Goal: Transaction & Acquisition: Subscribe to service/newsletter

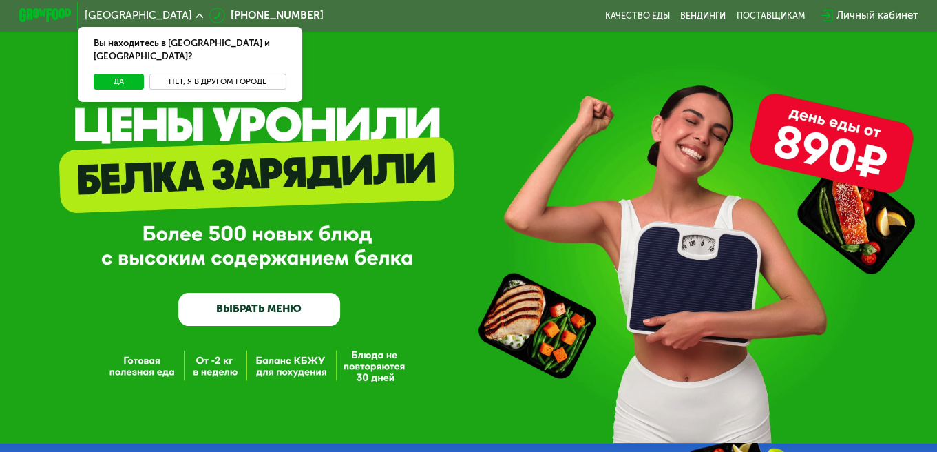
click at [242, 74] on button "Нет, я в другом городе" at bounding box center [217, 82] width 137 height 16
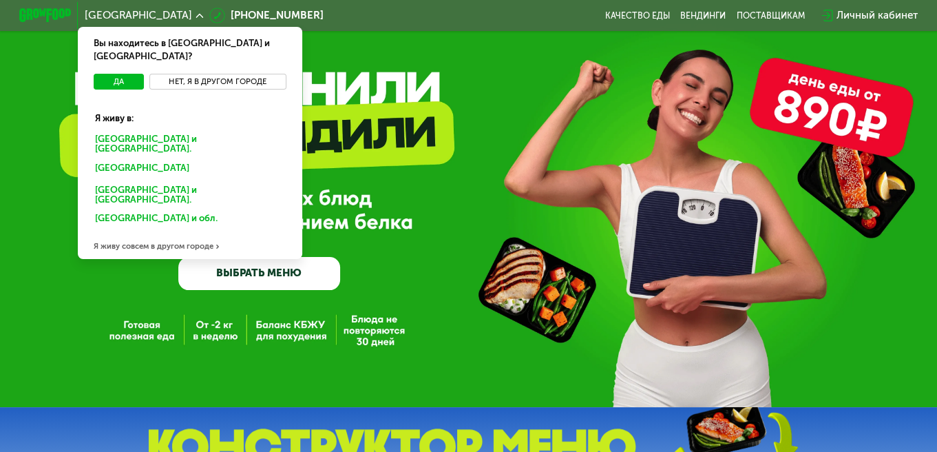
scroll to position [92, 0]
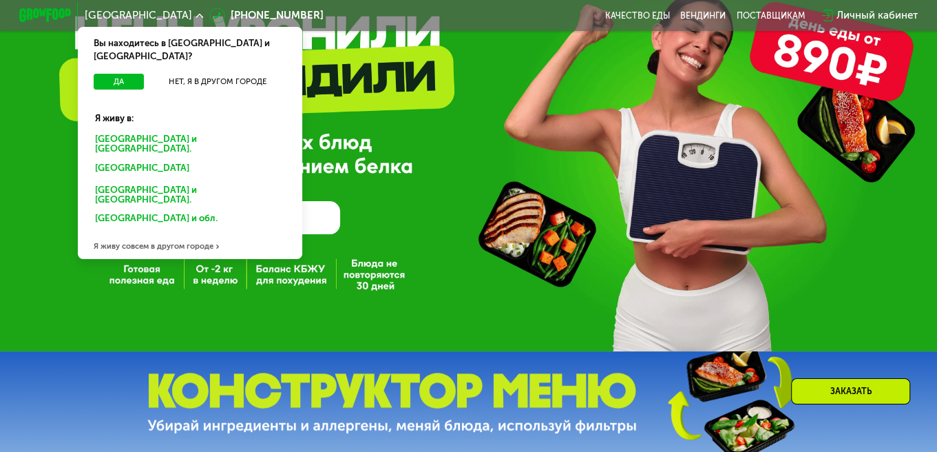
click at [180, 233] on div "Я живу совсем в другом городе" at bounding box center [190, 246] width 224 height 26
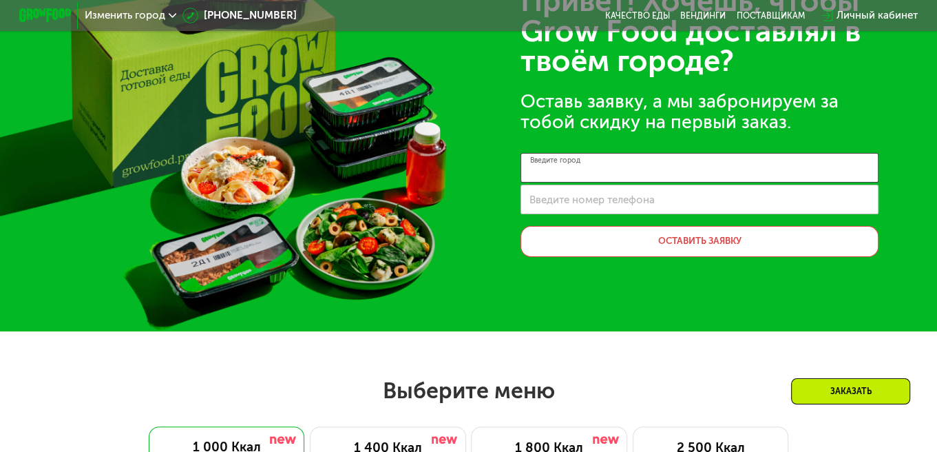
click at [642, 167] on input "Введите город" at bounding box center [699, 168] width 358 height 30
type input "*"
type input "********"
click at [618, 203] on label "Введите номер телефона" at bounding box center [591, 199] width 125 height 7
click at [618, 204] on input "Введите номер телефона" at bounding box center [699, 200] width 358 height 30
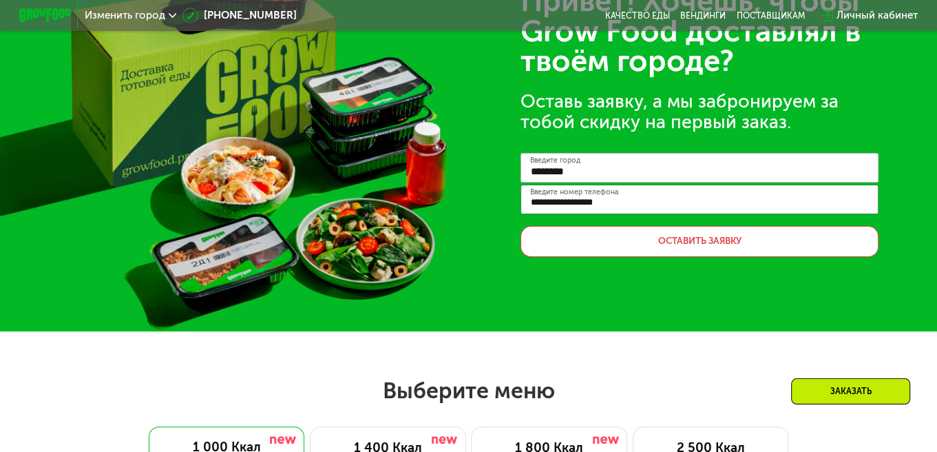
type input "**********"
click at [684, 232] on button "Оставить заявку" at bounding box center [699, 241] width 358 height 31
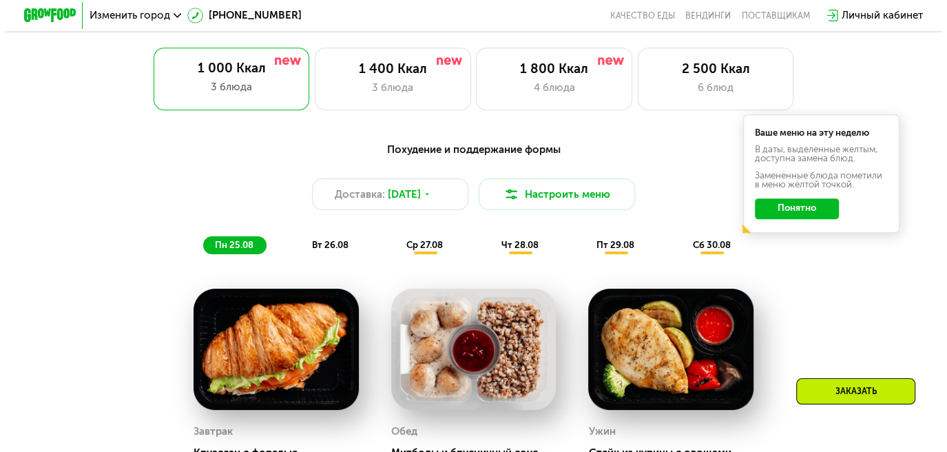
scroll to position [505, 0]
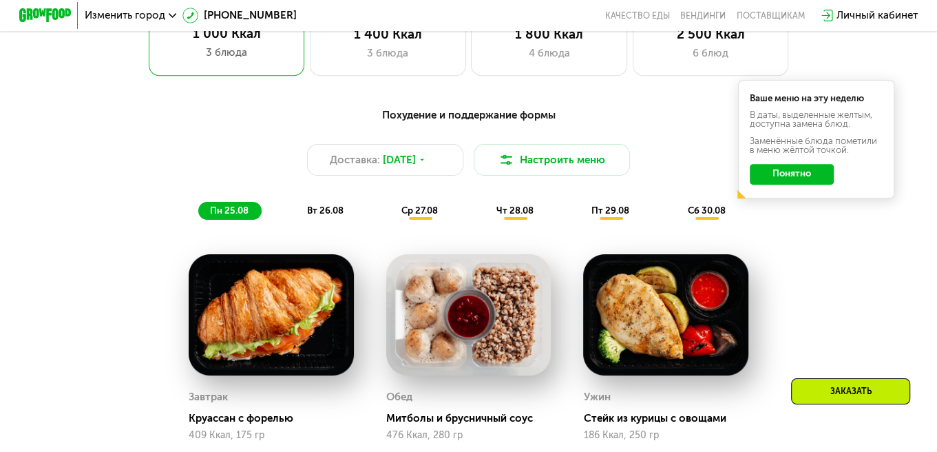
click at [826, 173] on button "Понятно" at bounding box center [792, 174] width 84 height 21
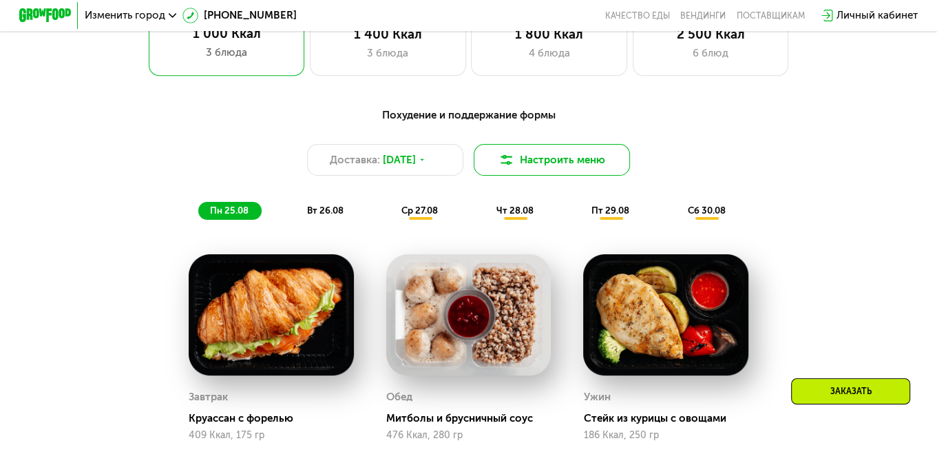
click at [553, 162] on button "Настроить меню" at bounding box center [552, 159] width 156 height 31
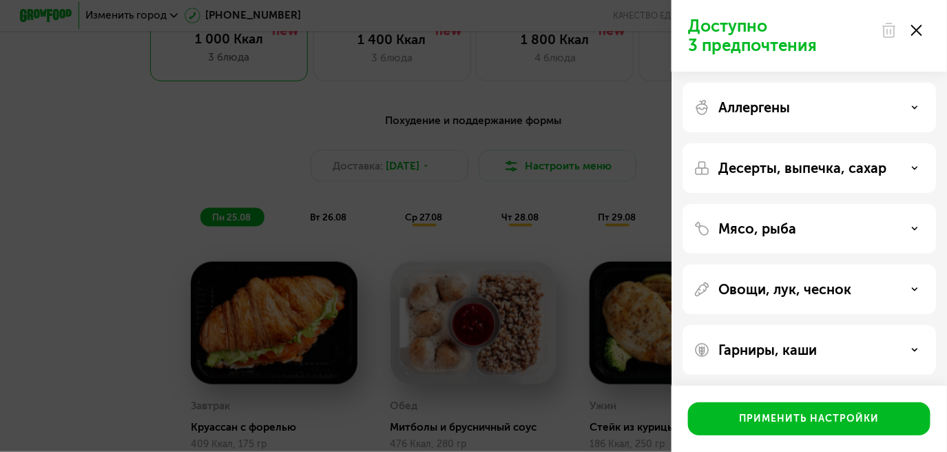
click at [752, 100] on p "Аллергены" at bounding box center [754, 107] width 72 height 17
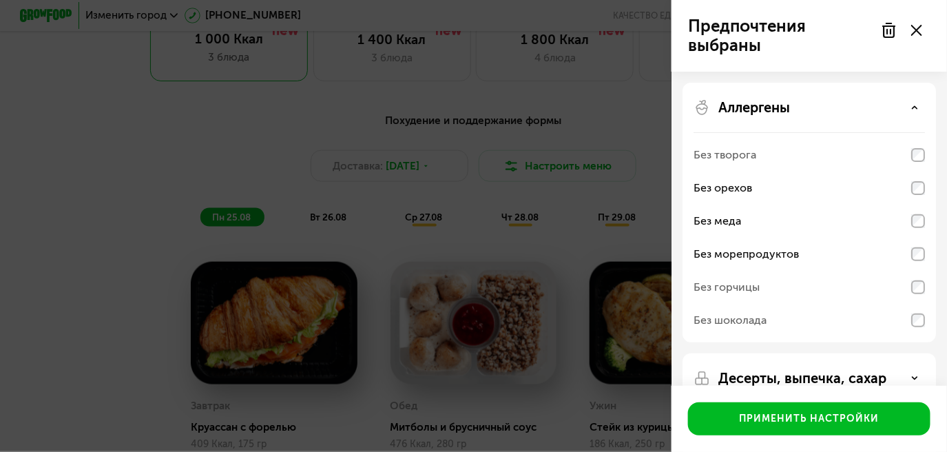
click at [912, 108] on use at bounding box center [914, 107] width 5 height 2
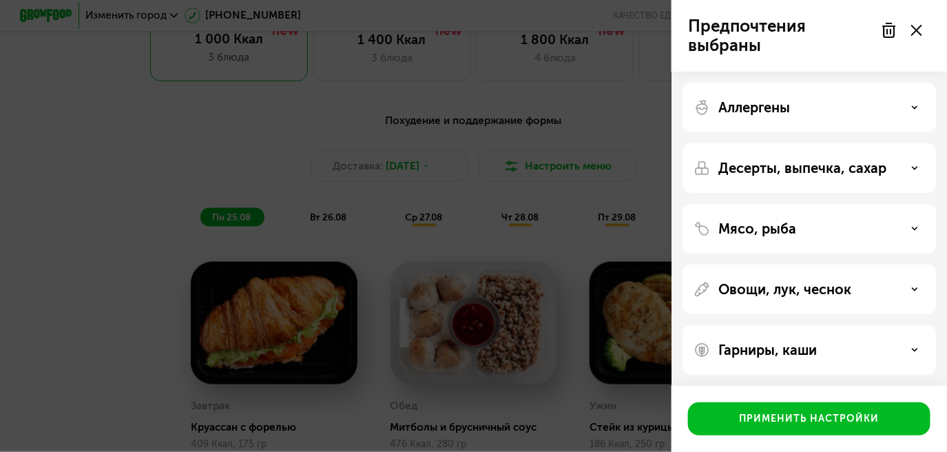
click at [909, 164] on div "Десерты, выпечка, сахар" at bounding box center [808, 168] width 231 height 17
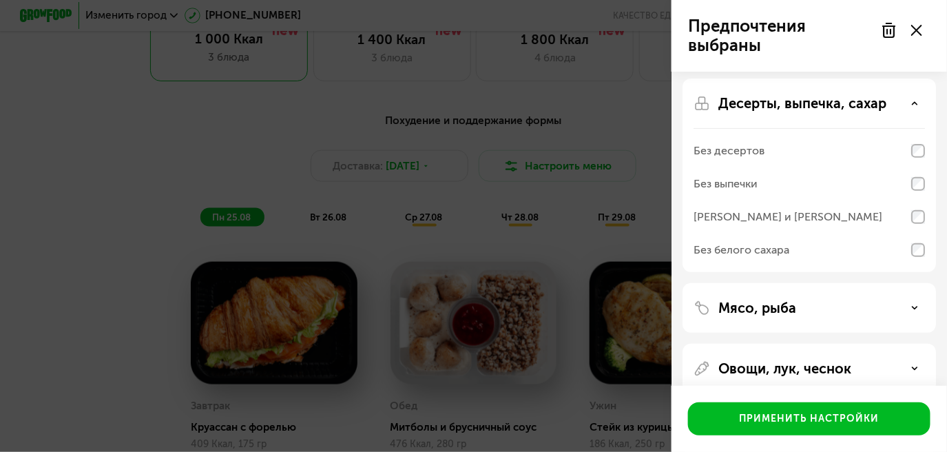
scroll to position [69, 0]
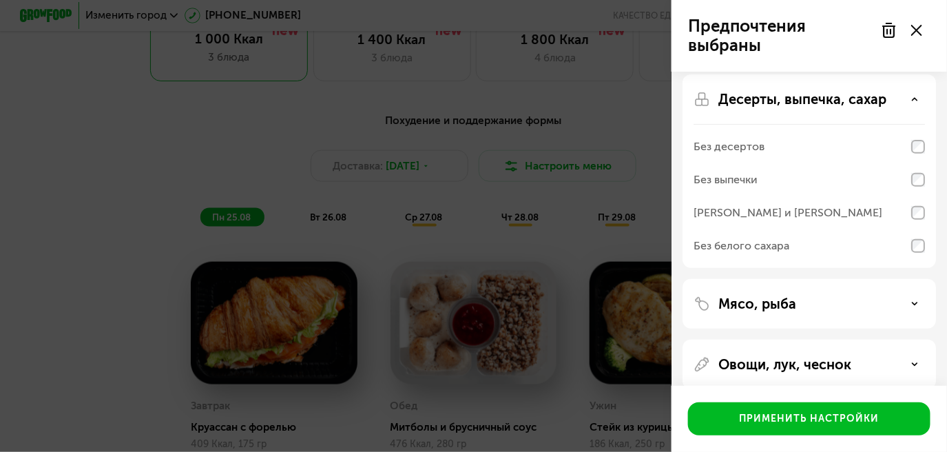
click at [907, 244] on div "Без белого сахара" at bounding box center [808, 245] width 231 height 33
click at [876, 251] on div "Без белого сахара" at bounding box center [808, 245] width 231 height 33
click at [750, 247] on div "Без белого сахара" at bounding box center [741, 246] width 96 height 17
click at [749, 209] on div "[PERSON_NAME] и [PERSON_NAME]" at bounding box center [787, 212] width 189 height 17
click at [734, 163] on div "Без десертов" at bounding box center [808, 179] width 231 height 33
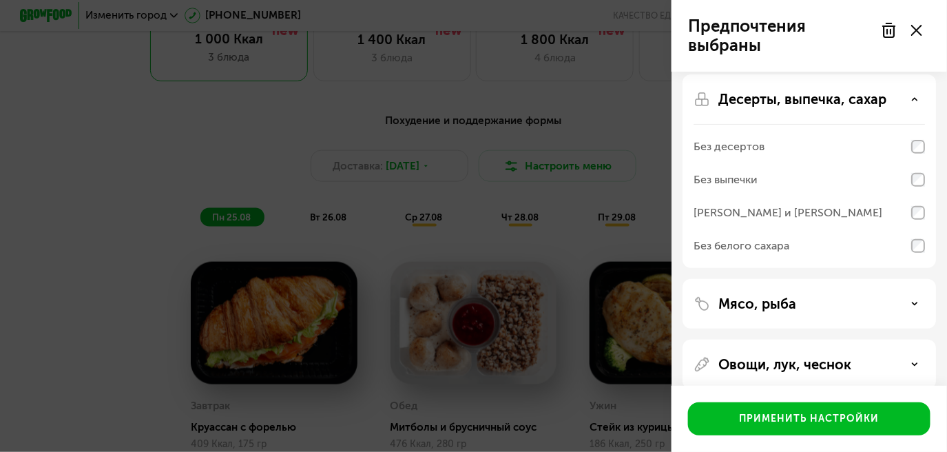
click at [728, 93] on p "Десерты, выпечка, сахар" at bounding box center [802, 99] width 168 height 17
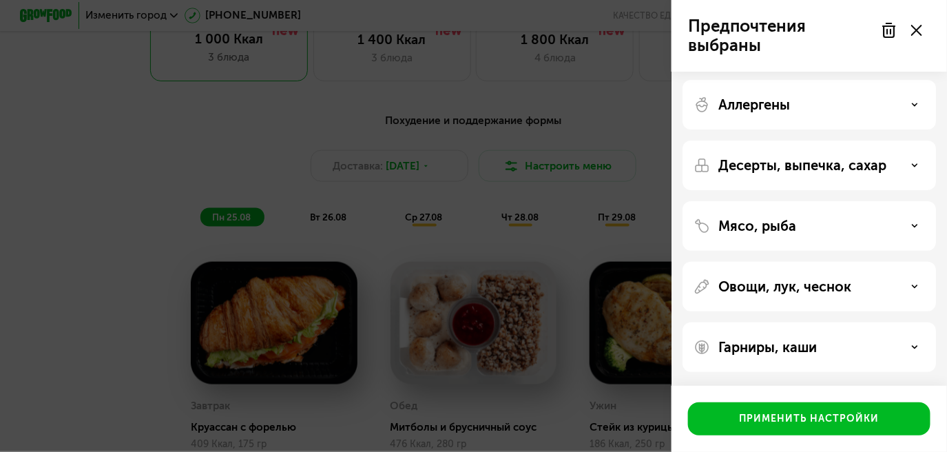
scroll to position [2, 0]
click at [836, 107] on div "Аллергены" at bounding box center [808, 105] width 231 height 17
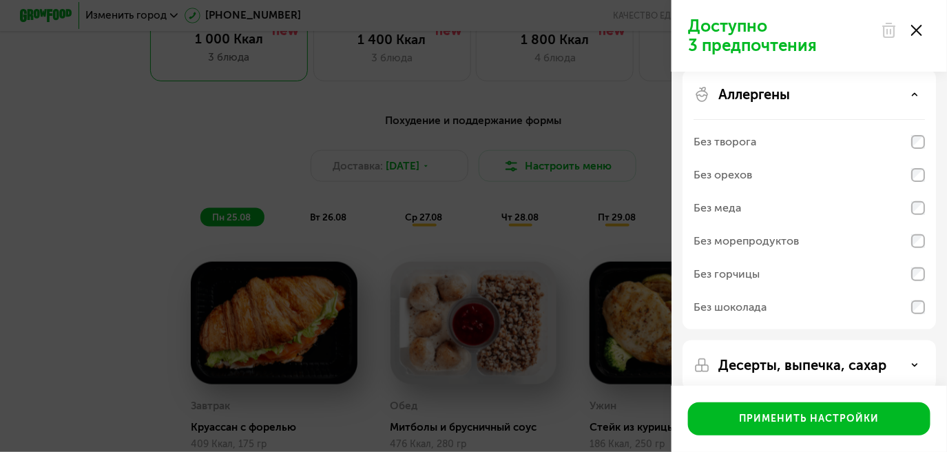
scroll to position [0, 0]
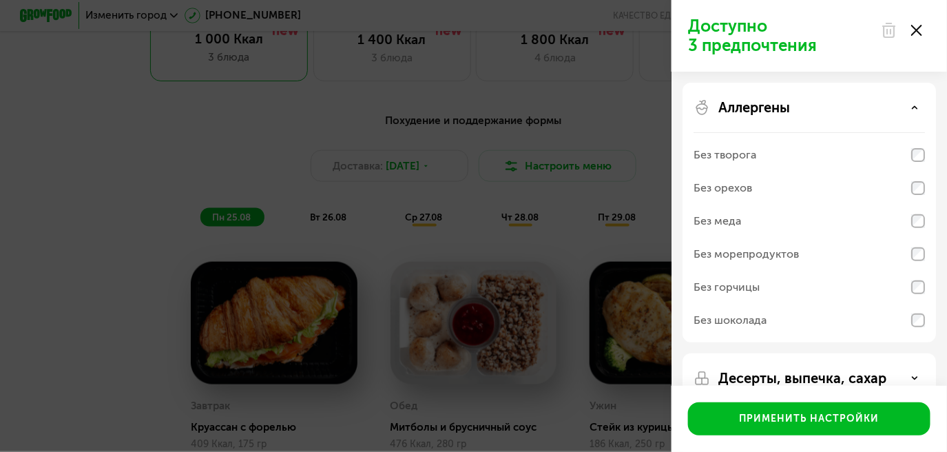
click at [897, 109] on div "Аллергены" at bounding box center [808, 107] width 231 height 17
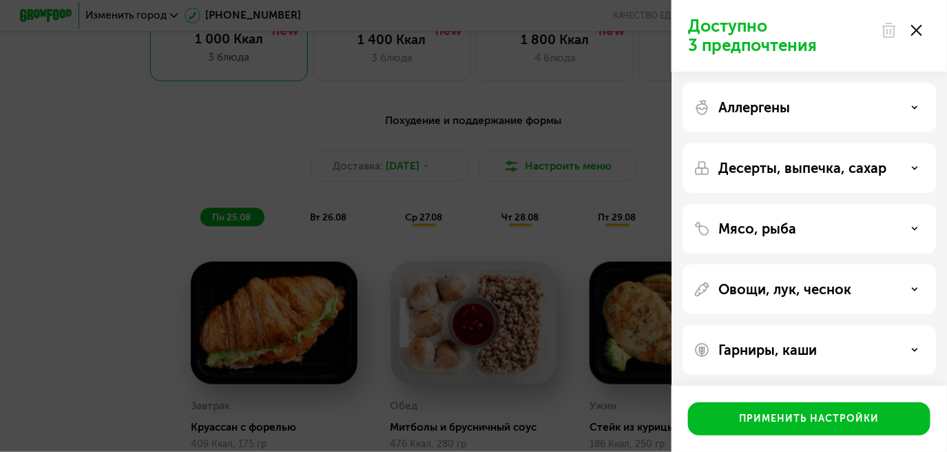
click at [848, 165] on p "Десерты, выпечка, сахар" at bounding box center [802, 168] width 168 height 17
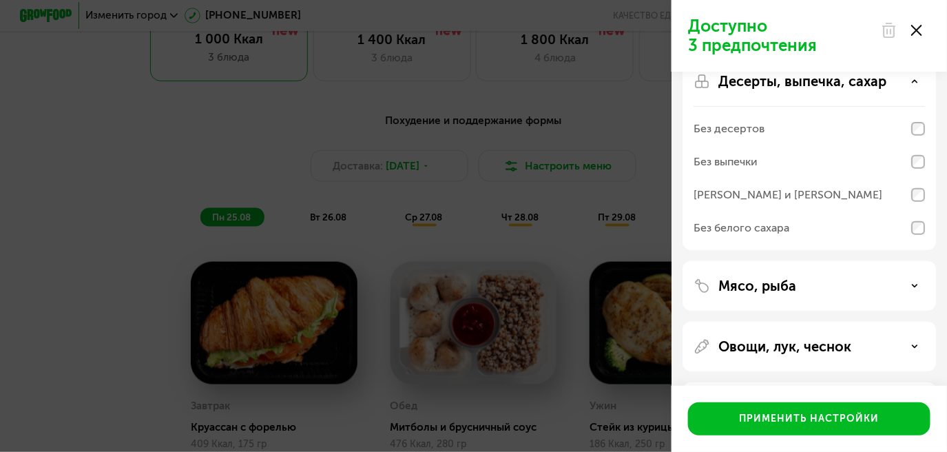
scroll to position [92, 0]
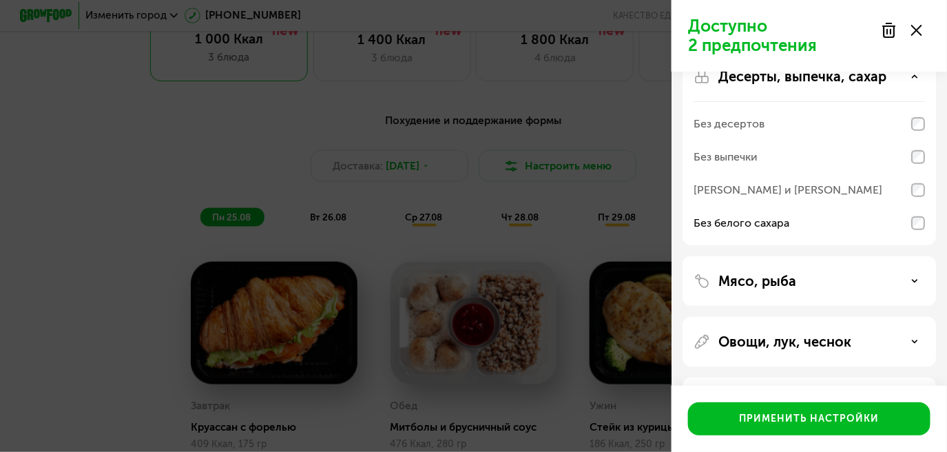
click at [852, 317] on div "Мясо, рыба" at bounding box center [808, 342] width 253 height 50
click at [761, 273] on p "Мясо, рыба" at bounding box center [757, 281] width 78 height 17
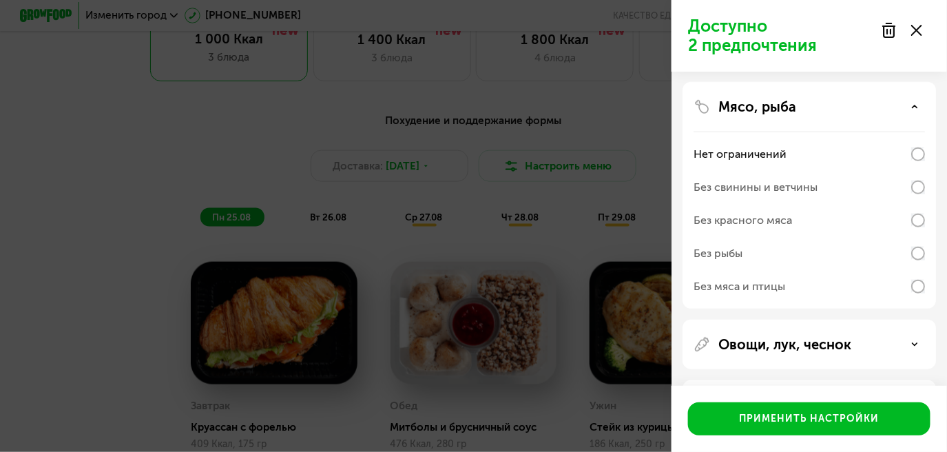
scroll to position [321, 0]
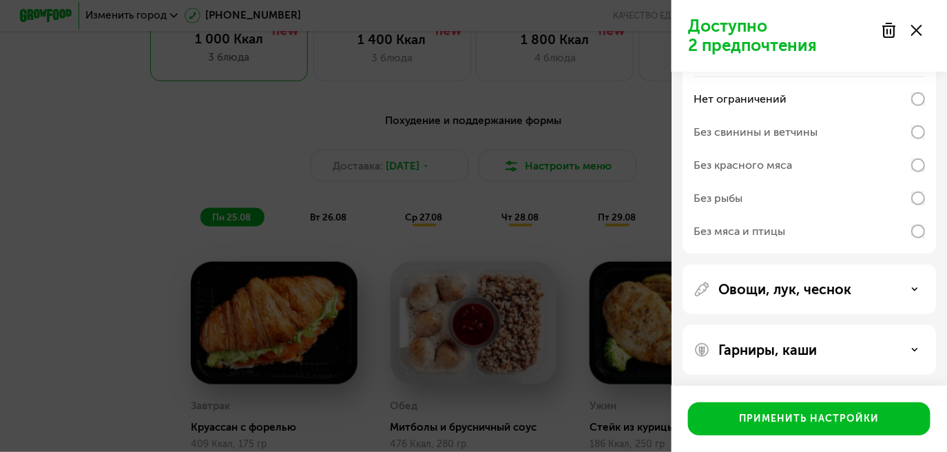
click at [876, 215] on div "Без рыбы" at bounding box center [808, 231] width 231 height 33
click at [738, 280] on p "Овощи, лук, чеснок" at bounding box center [784, 288] width 133 height 17
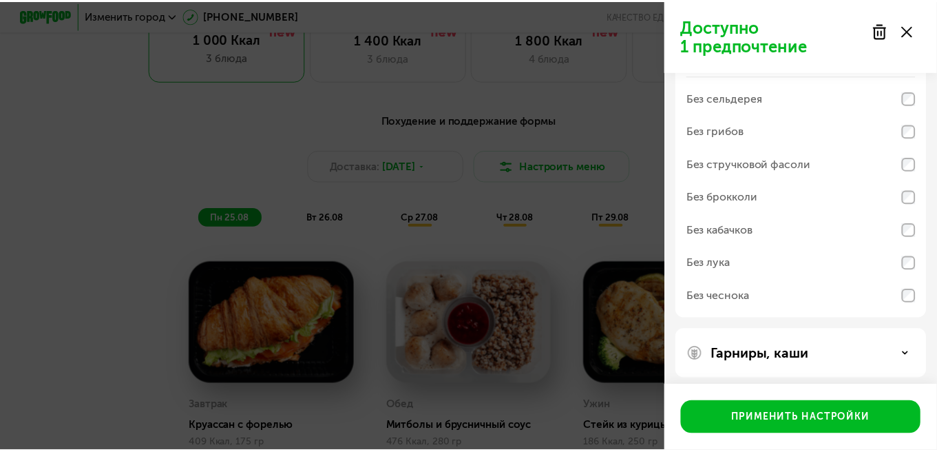
scroll to position [565, 0]
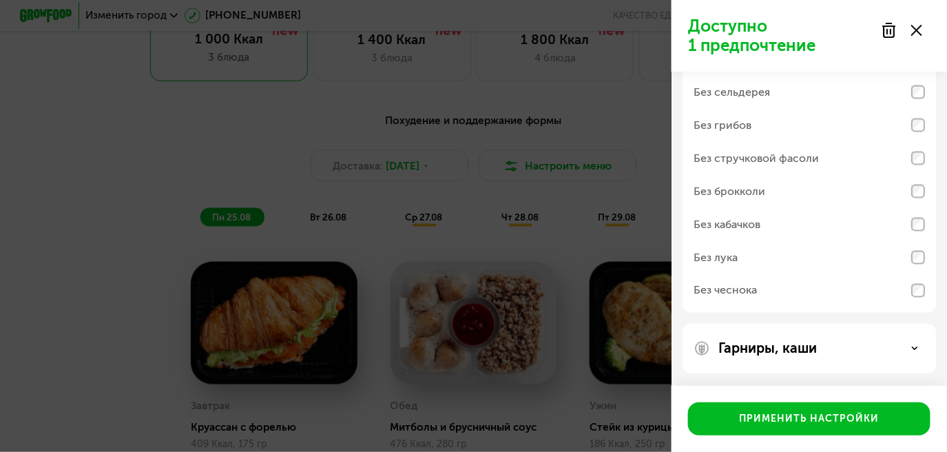
click at [779, 127] on div "Без грибов" at bounding box center [808, 125] width 231 height 33
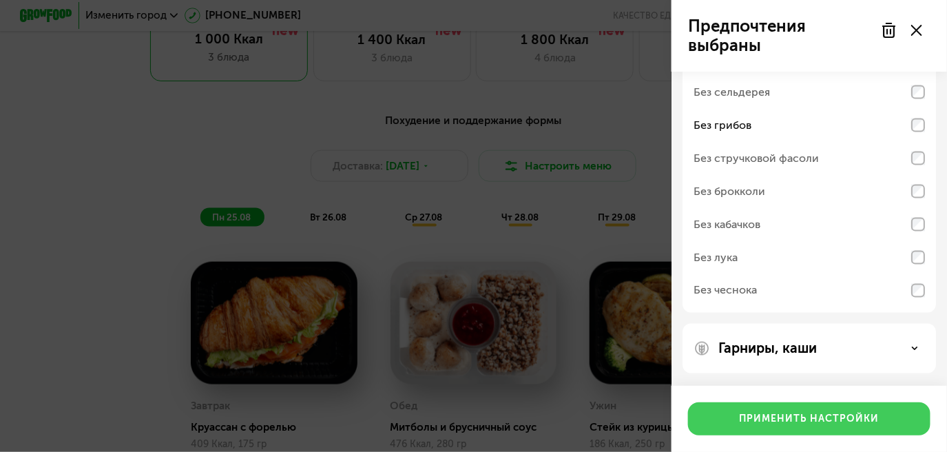
click at [766, 412] on div "Применить настройки" at bounding box center [809, 419] width 140 height 14
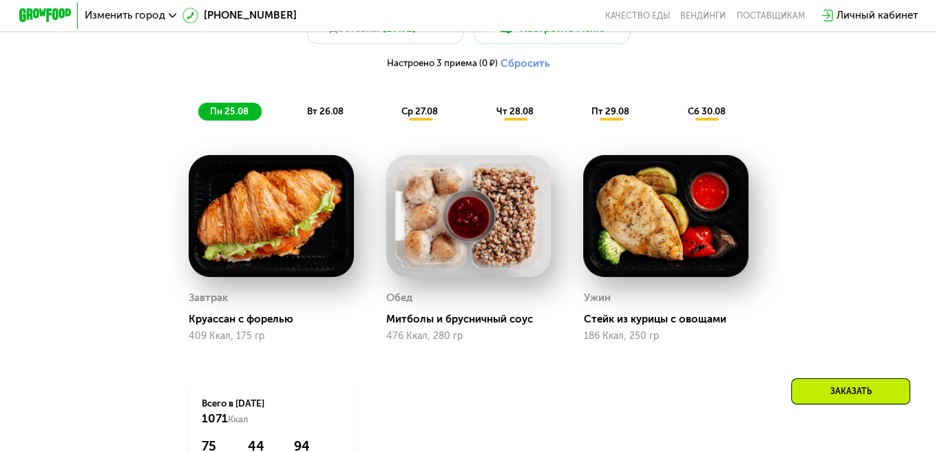
scroll to position [596, 0]
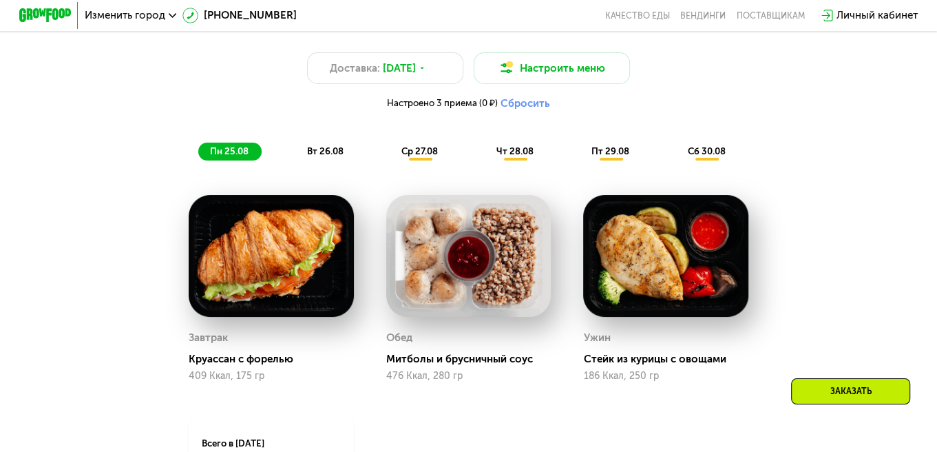
click at [307, 156] on span "вт 26.08" at bounding box center [325, 151] width 36 height 10
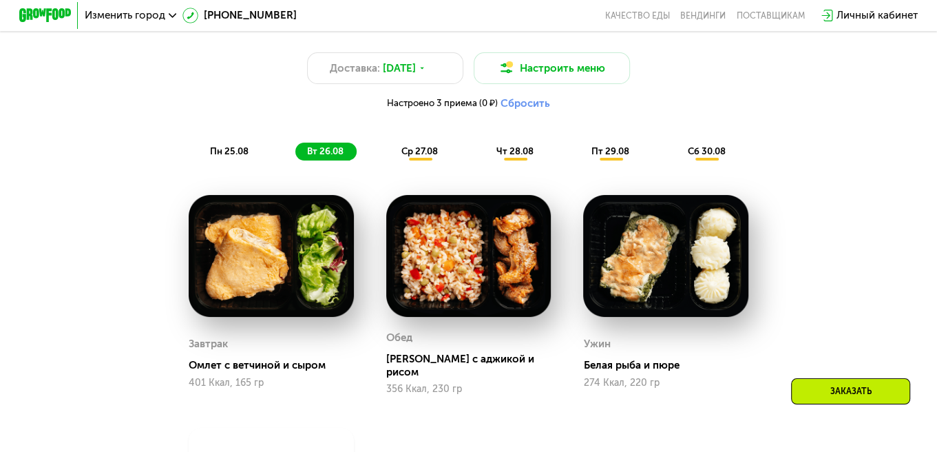
click at [485, 160] on div "ср 27.08" at bounding box center [516, 152] width 62 height 18
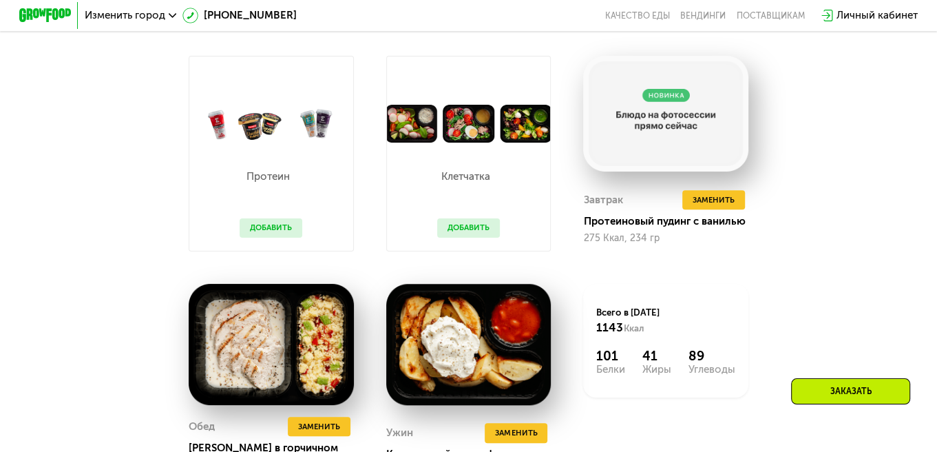
scroll to position [734, 0]
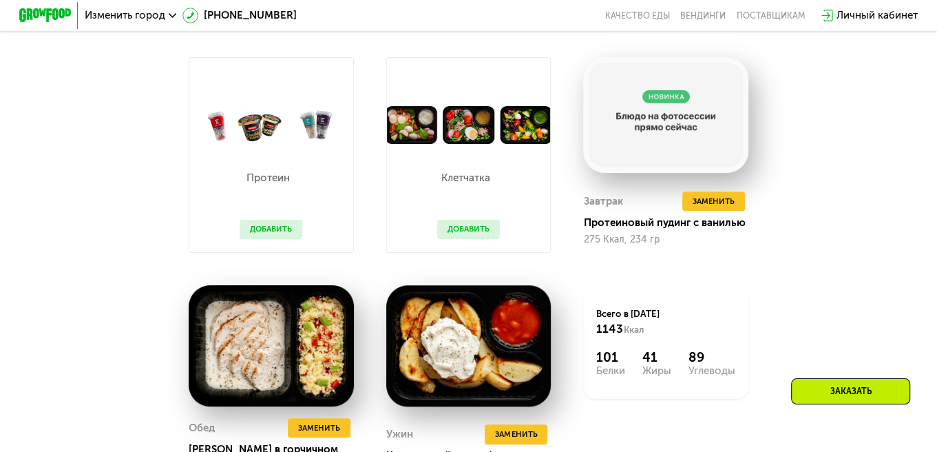
click at [874, 203] on div "Похудение и поддержание формы Доставка: [DATE] Настроить меню Настроено 3 прием…" at bounding box center [468, 216] width 937 height 712
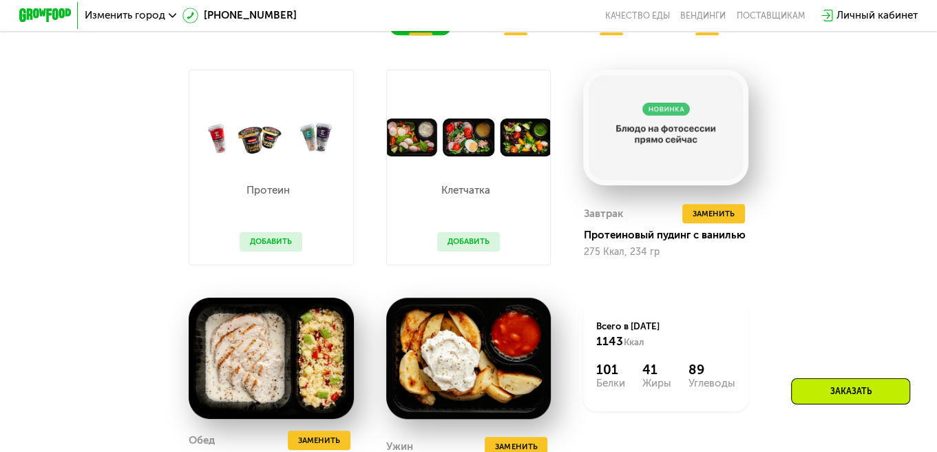
scroll to position [688, 0]
